Goal: Use online tool/utility: Utilize a website feature to perform a specific function

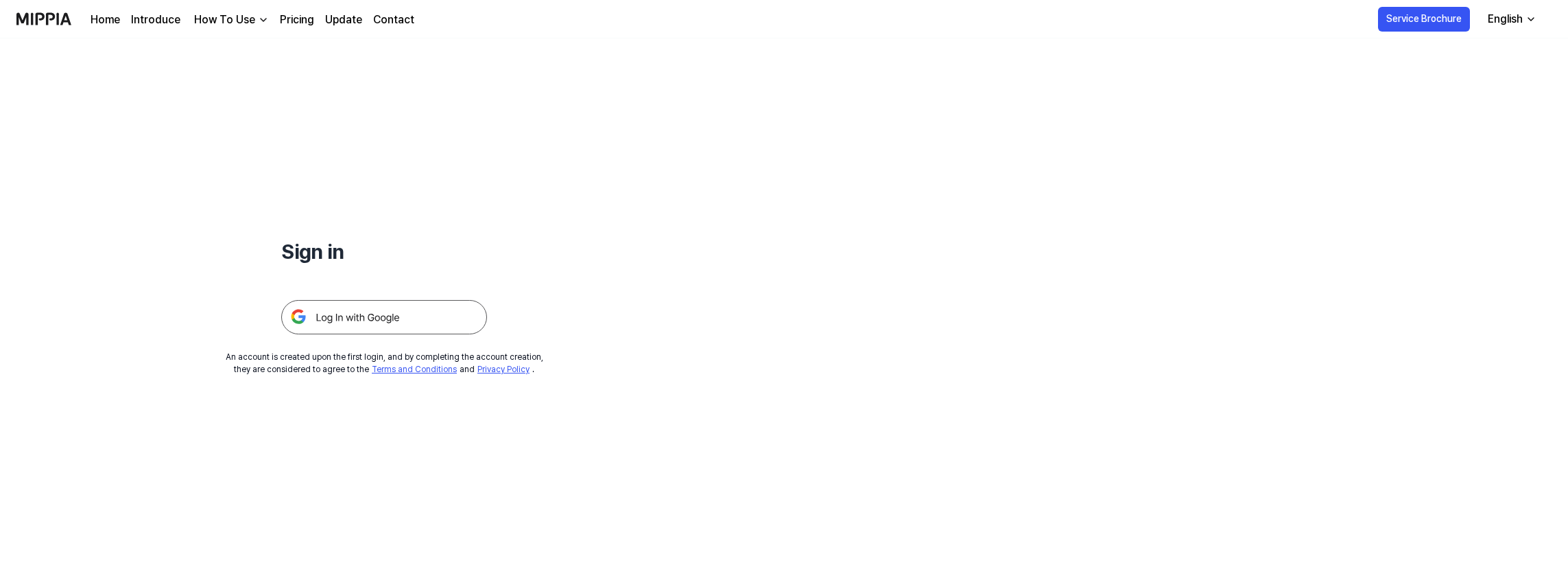
click at [342, 322] on img at bounding box center [384, 317] width 206 height 35
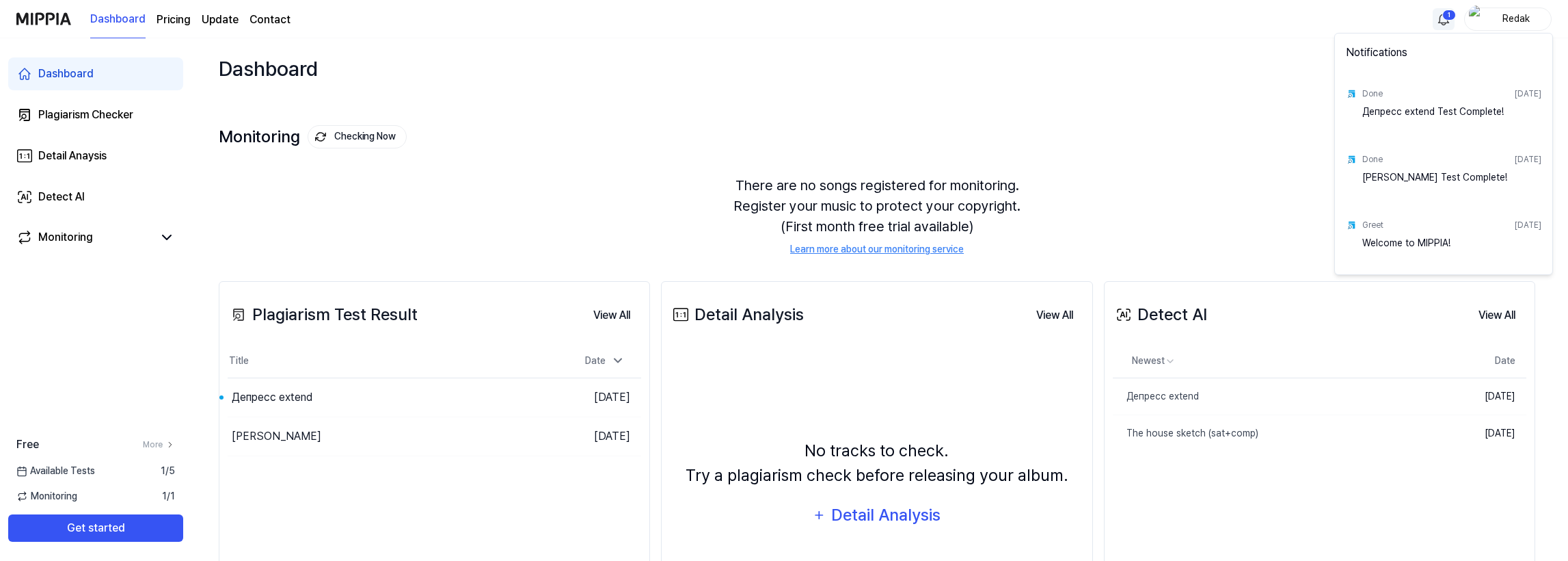
click at [1445, 24] on html "Dashboard Pricing Update Contact 1 Redak Dashboard Plagiarism Checker Detail An…" at bounding box center [784, 280] width 1568 height 561
click at [1426, 114] on div "Депресс extend Test Complete!" at bounding box center [1452, 119] width 179 height 27
click at [1394, 91] on div "Done [DATE]" at bounding box center [1452, 93] width 179 height 22
drag, startPoint x: 492, startPoint y: 205, endPoint x: 334, endPoint y: 204, distance: 158.0
click at [491, 205] on html "Dashboard Pricing Update Contact Redak Dashboard Plagiarism Checker Detail Anay…" at bounding box center [784, 280] width 1568 height 561
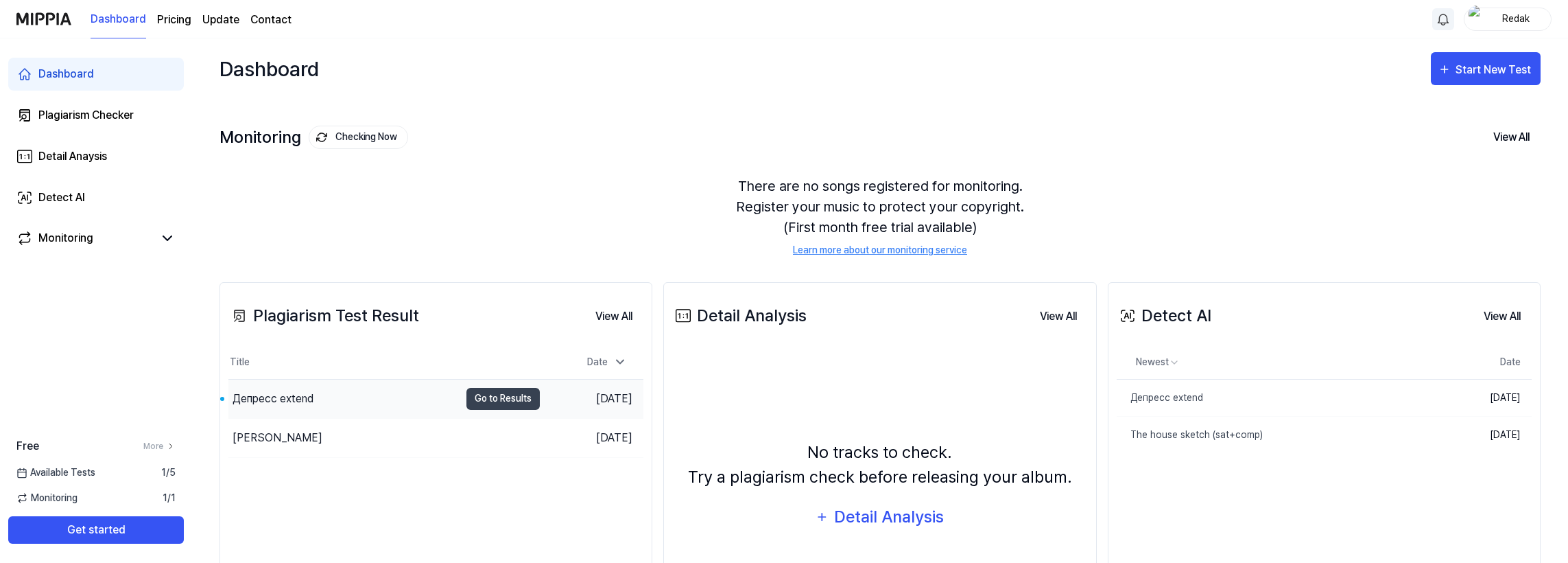
click at [372, 397] on div "Депресс extend" at bounding box center [344, 399] width 231 height 38
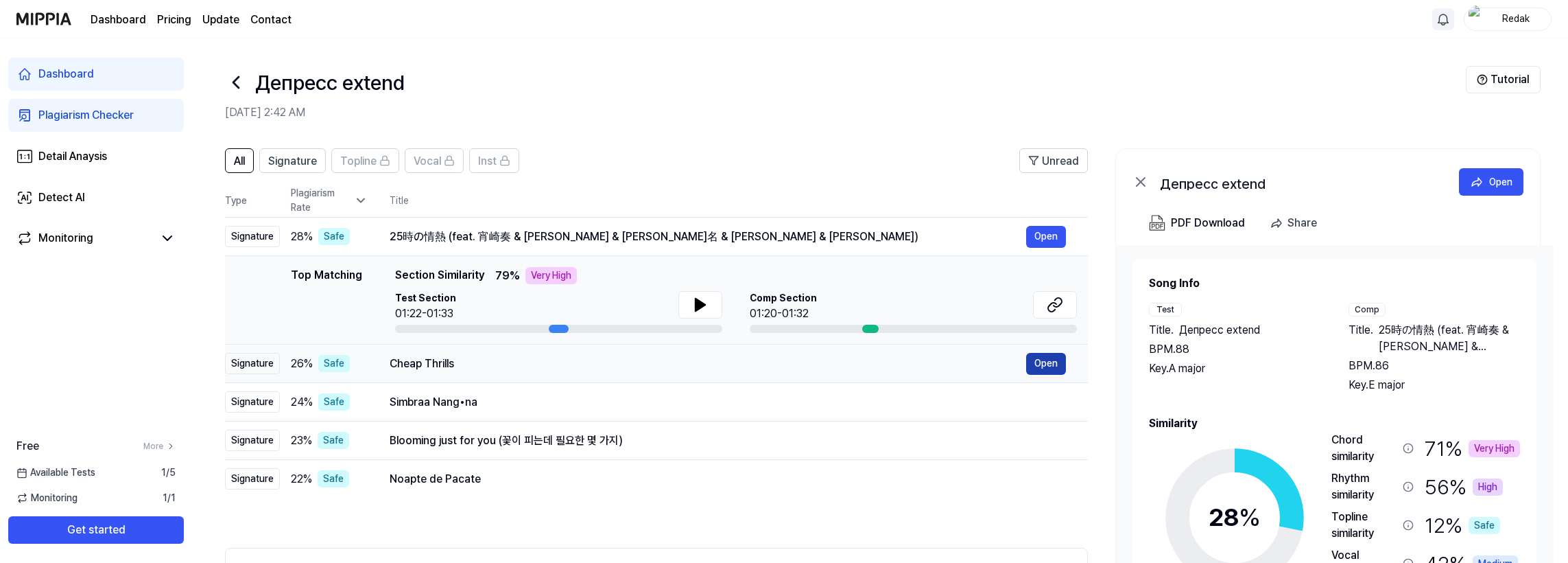
click at [1039, 364] on button "Open" at bounding box center [1046, 364] width 40 height 22
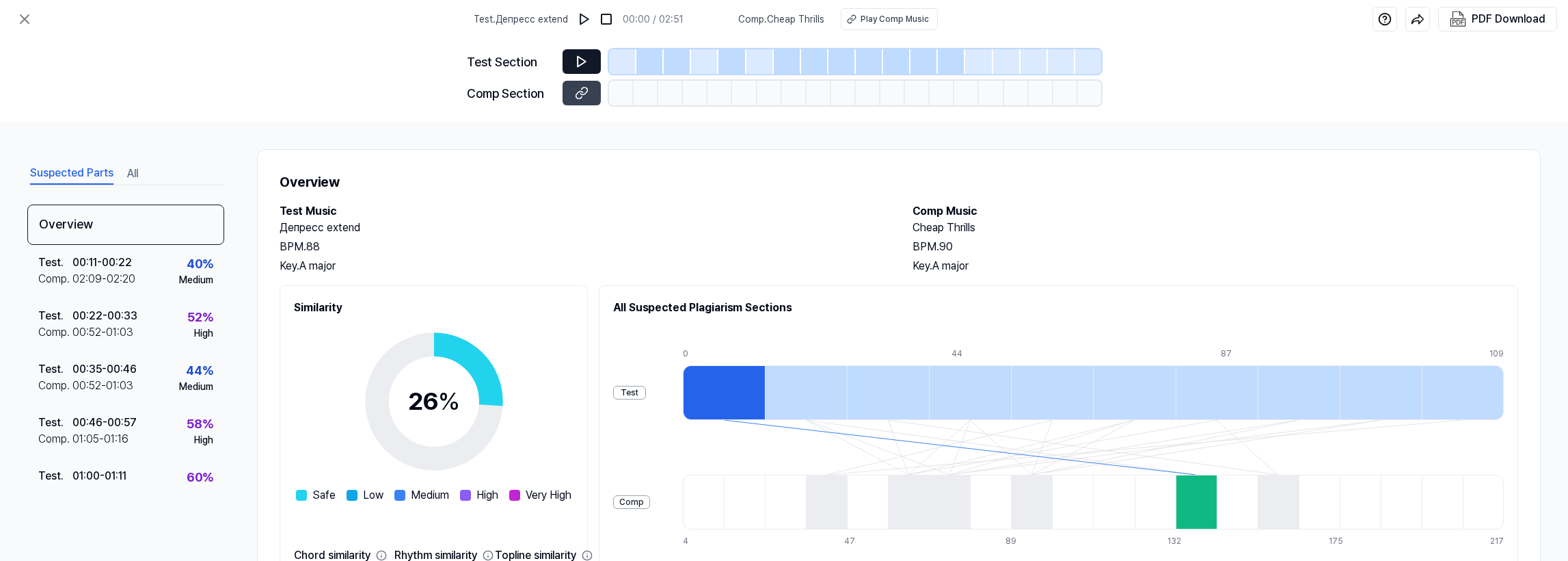
click at [584, 63] on icon at bounding box center [581, 62] width 8 height 10
click at [581, 61] on icon at bounding box center [581, 61] width 14 height 14
click at [24, 18] on icon at bounding box center [24, 19] width 8 height 8
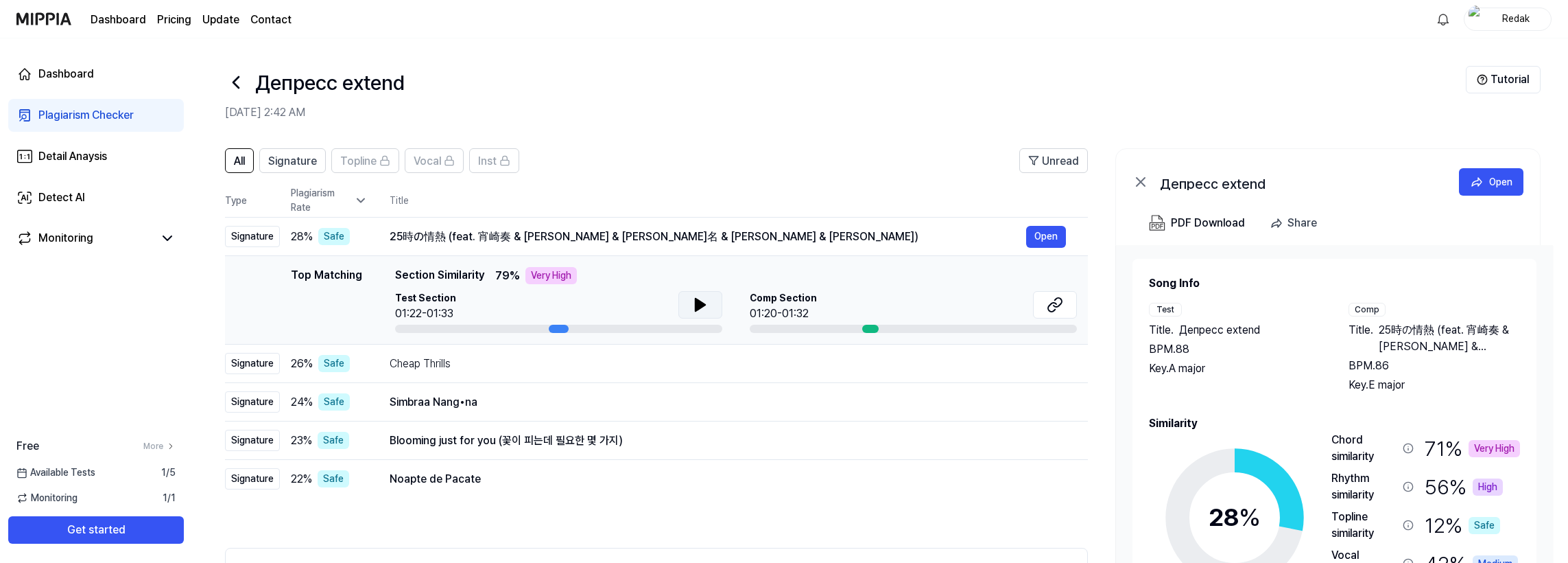
click at [696, 304] on icon at bounding box center [701, 305] width 10 height 13
click at [78, 199] on div "Detect AI" at bounding box center [61, 198] width 46 height 16
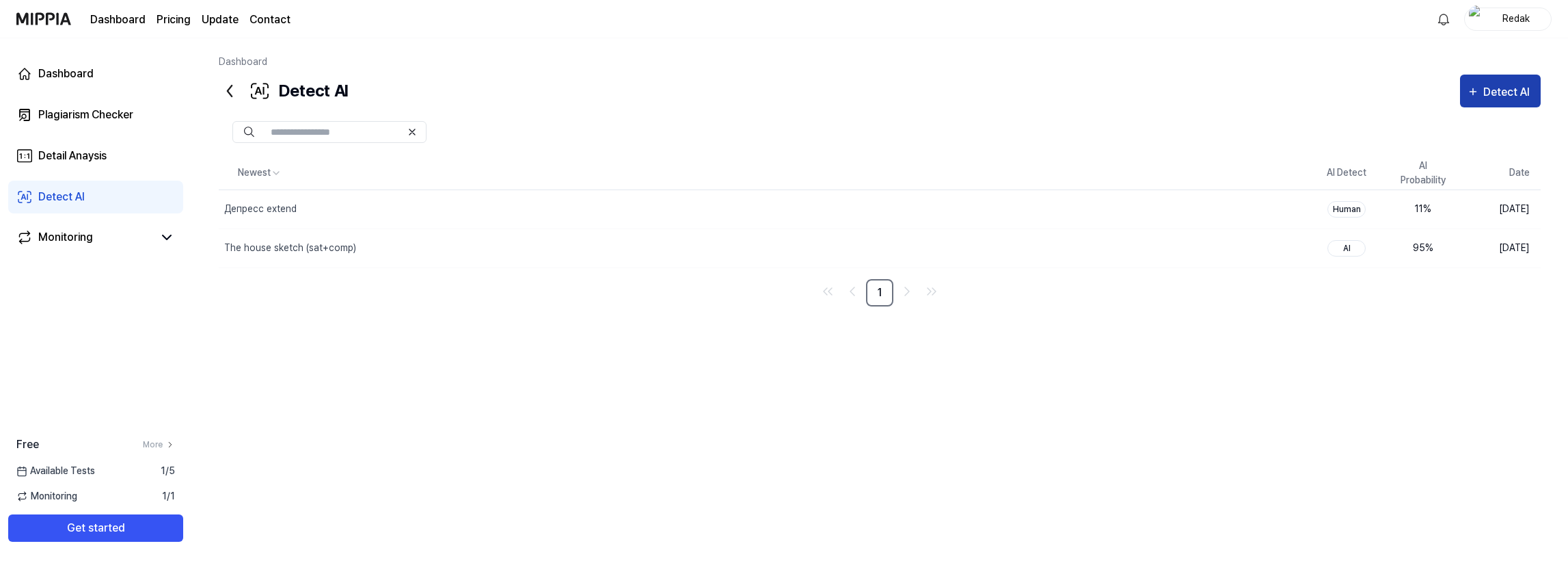
click at [1497, 89] on div "Detect AI" at bounding box center [1509, 92] width 51 height 18
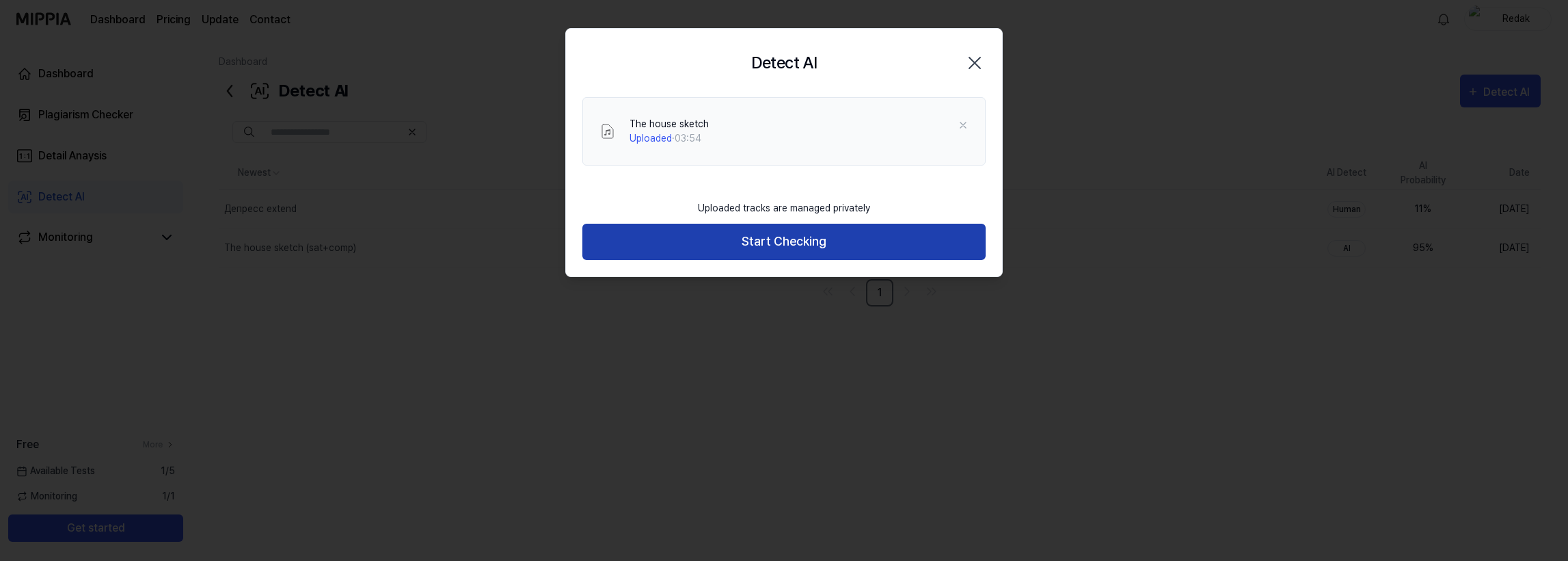
click at [831, 246] on button "Start Checking" at bounding box center [784, 242] width 403 height 36
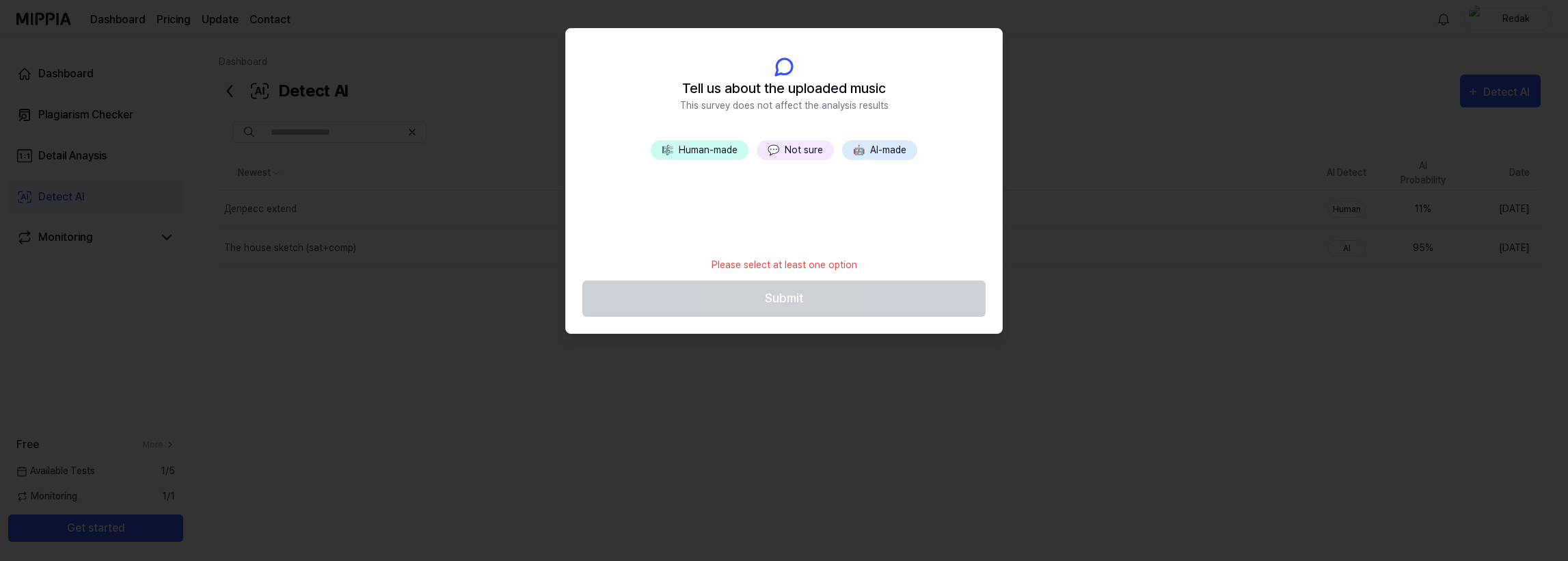
click at [795, 148] on button "💬 Not sure" at bounding box center [795, 150] width 77 height 20
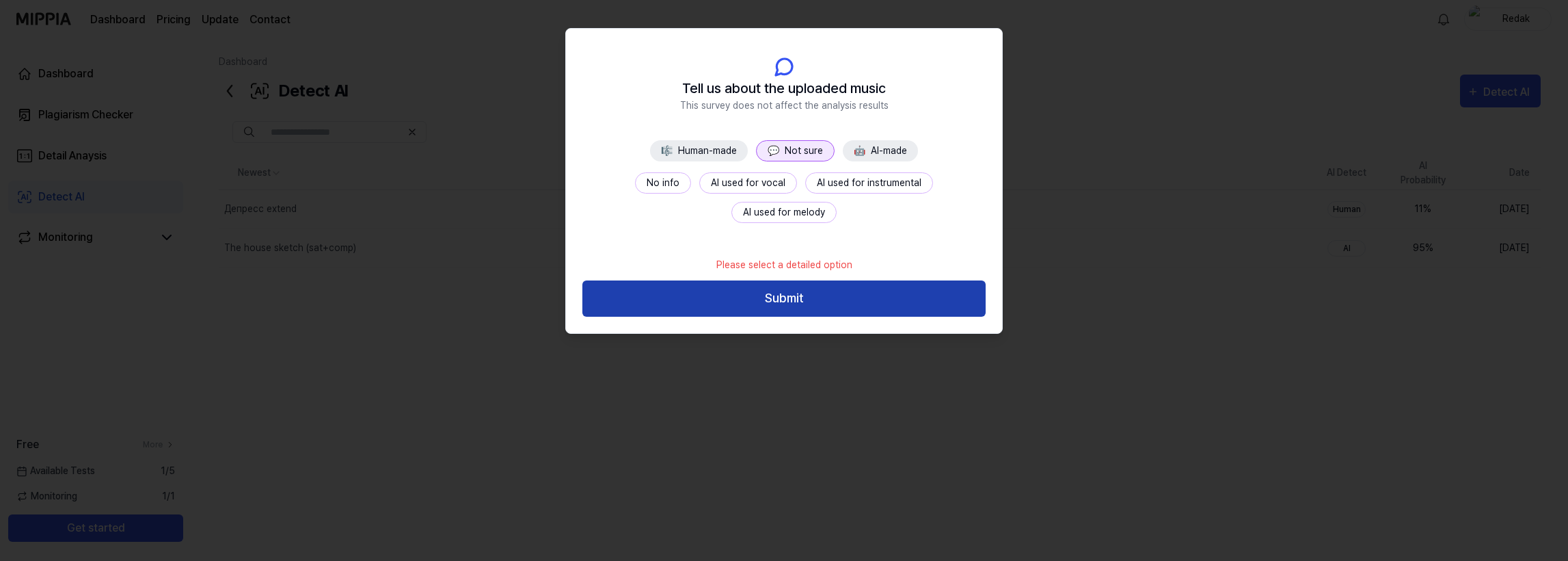
click at [811, 302] on button "Submit" at bounding box center [784, 299] width 403 height 36
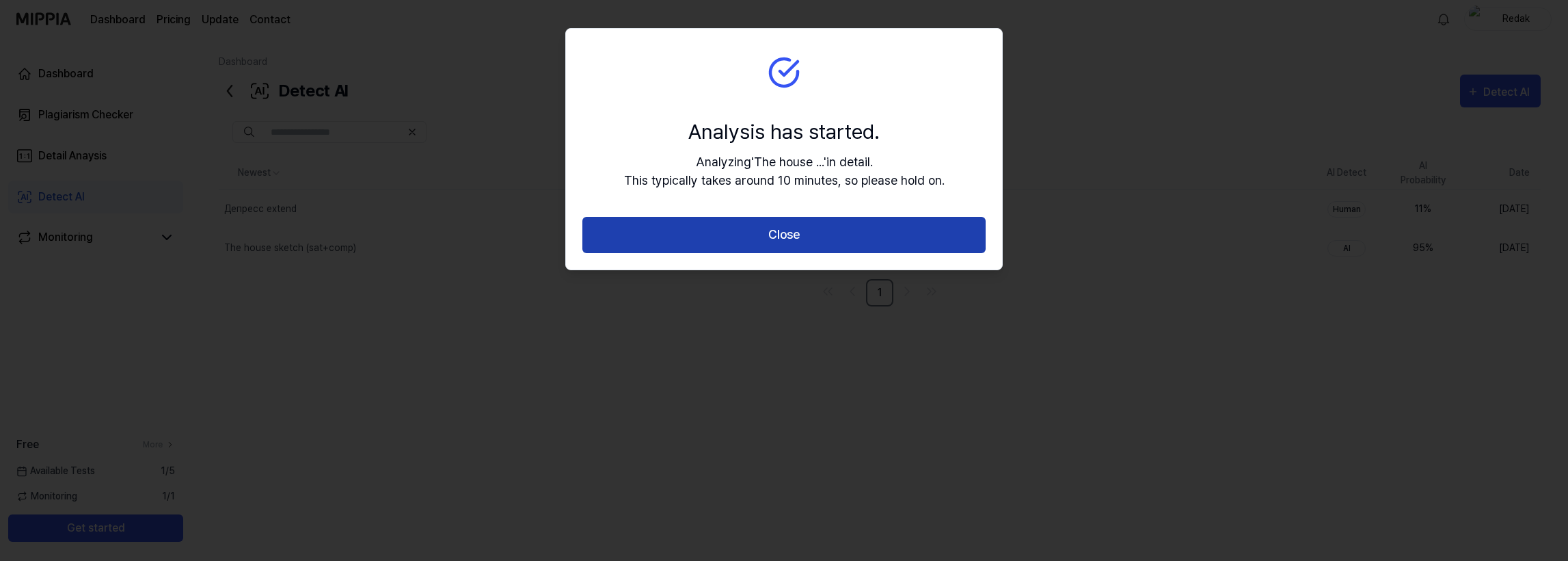
click at [808, 237] on button "Close" at bounding box center [784, 235] width 403 height 36
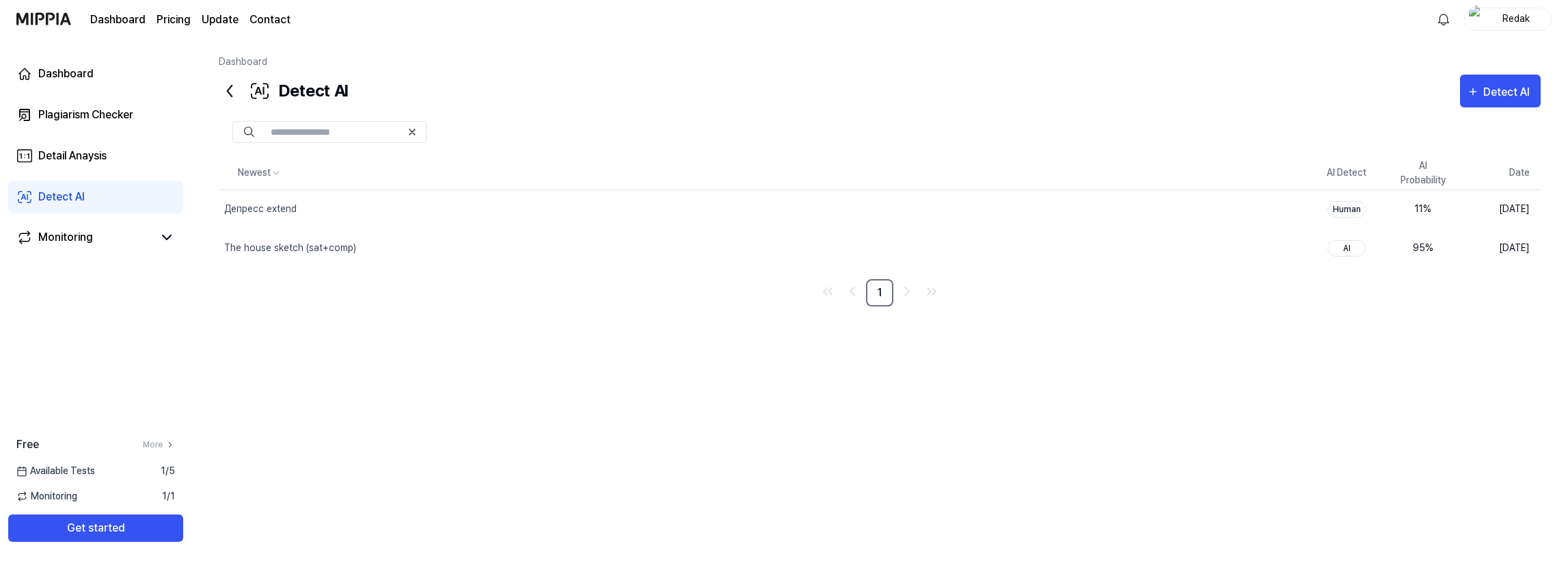
click at [622, 400] on div "Newest AI Detect AI Probability Date Депресс extend Delete Human 11 % [DATE] Th…" at bounding box center [880, 338] width 1322 height 365
click at [1433, 204] on div "90 %" at bounding box center [1423, 209] width 54 height 14
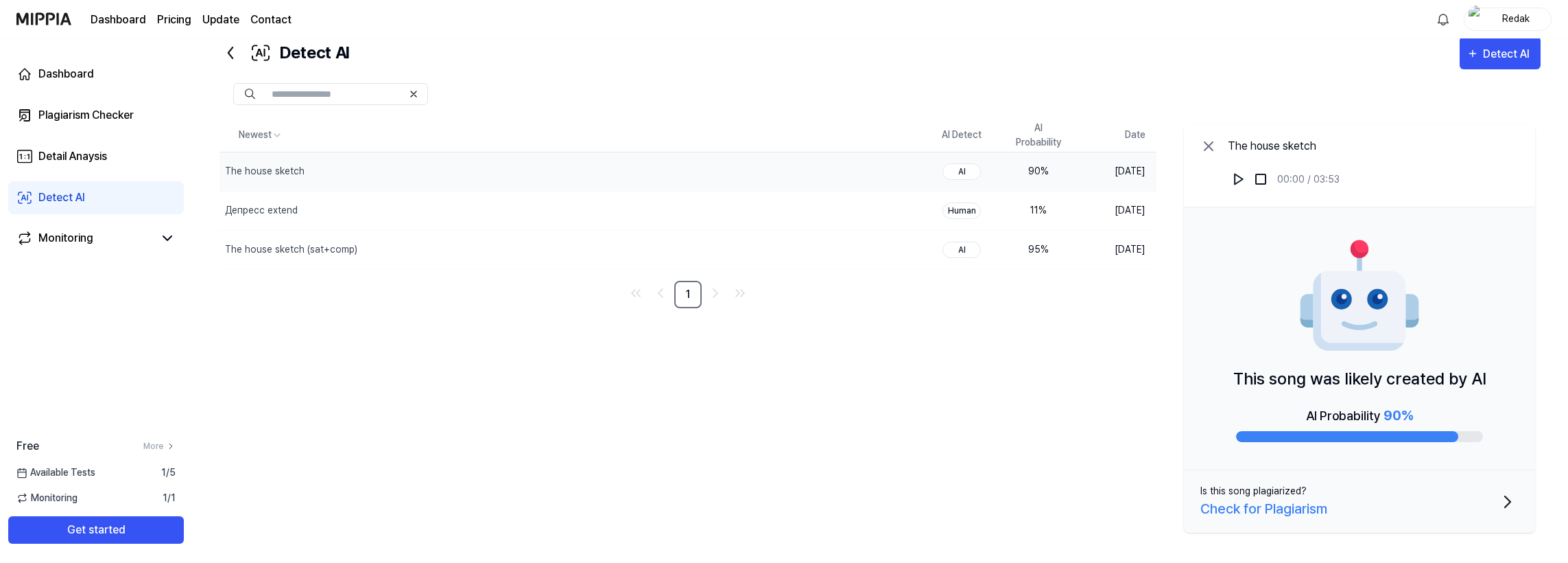
scroll to position [41, 0]
